Goal: Transaction & Acquisition: Purchase product/service

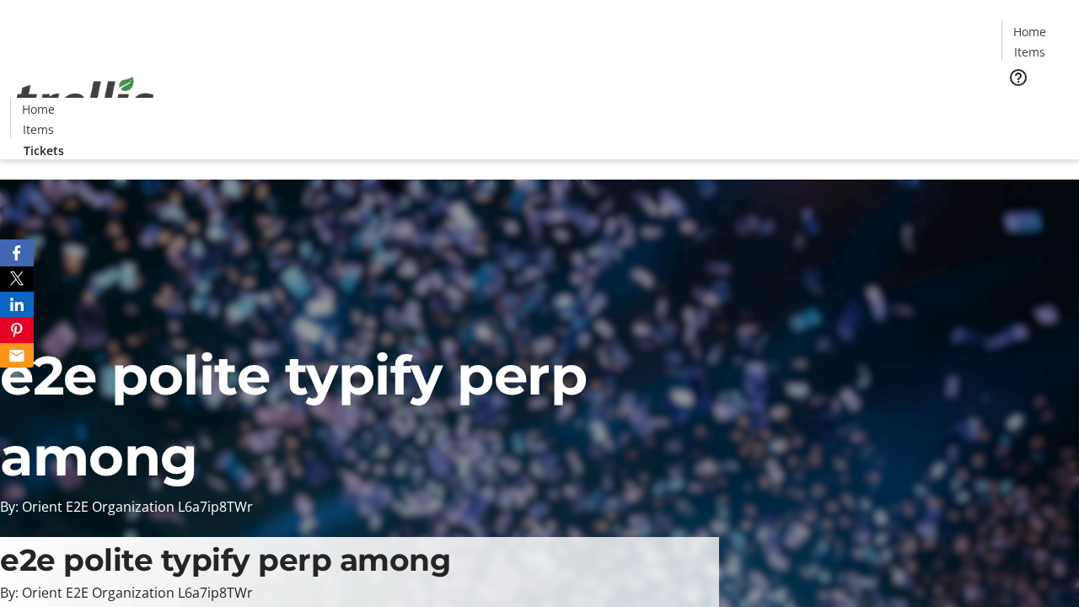
click at [1015, 98] on span "Tickets" at bounding box center [1035, 107] width 40 height 18
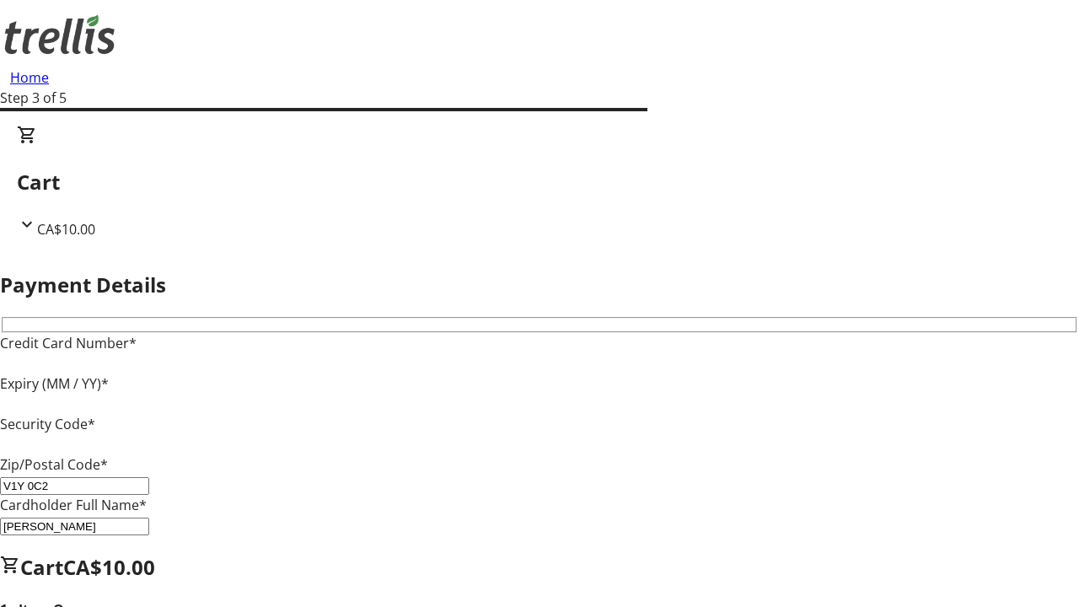
type input "V1Y 0C2"
